Goal: Task Accomplishment & Management: Use online tool/utility

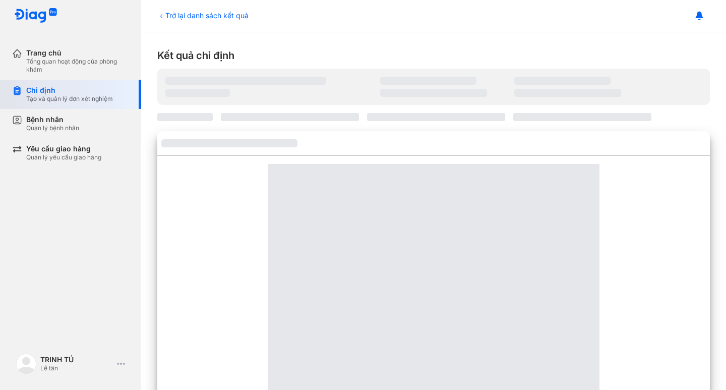
click at [49, 95] on div "Tạo và quản lý đơn xét nghiệm" at bounding box center [69, 99] width 87 height 8
